Goal: Navigation & Orientation: Go to known website

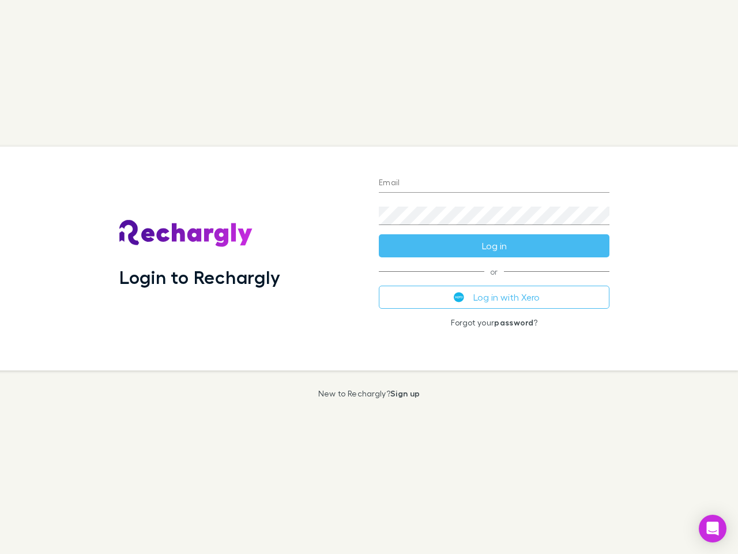
click at [369, 277] on div "Login to Rechargly" at bounding box center [240, 258] width 260 height 224
click at [494, 183] on input "Email" at bounding box center [494, 183] width 231 height 18
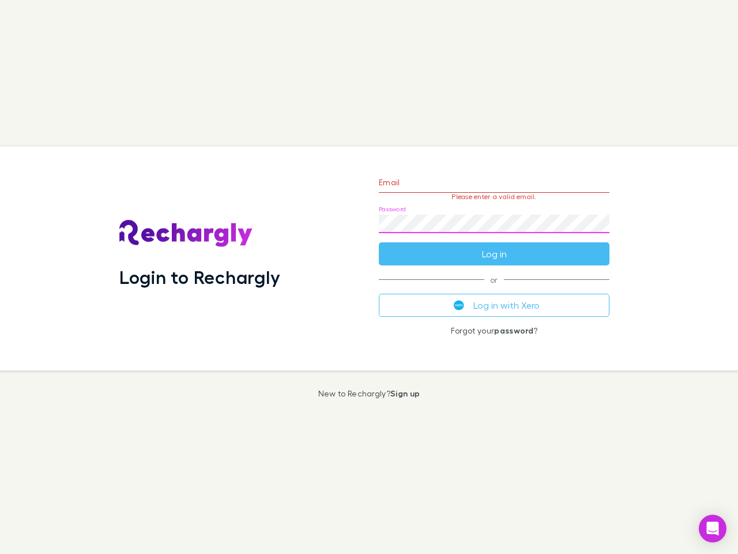
click at [494, 246] on form "Email Please enter a valid email. Password Log in" at bounding box center [494, 215] width 231 height 100
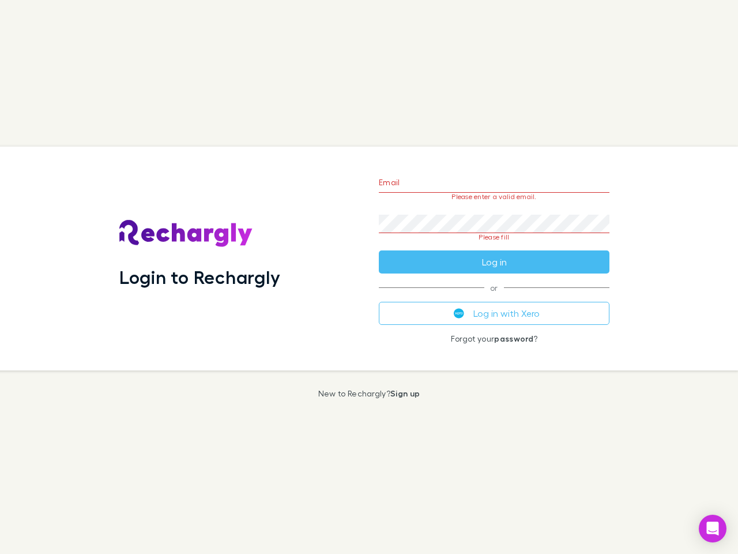
click at [494, 297] on div "Email Please enter a valid email. Password Please fill Log in or Log in with Xe…" at bounding box center [494, 258] width 249 height 224
click at [713, 528] on icon "Open Intercom Messenger" at bounding box center [713, 528] width 12 height 14
